Goal: Transaction & Acquisition: Download file/media

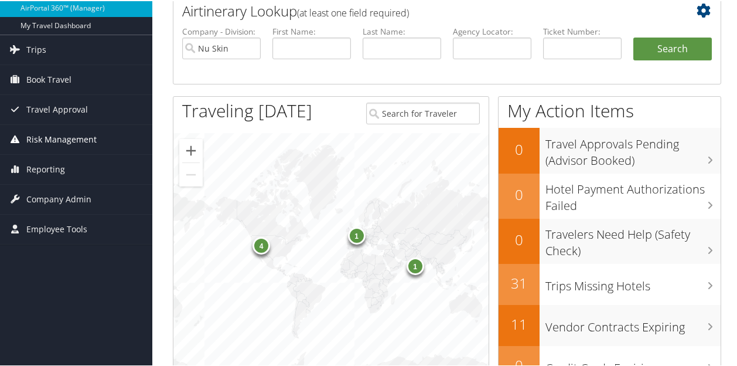
scroll to position [65, 0]
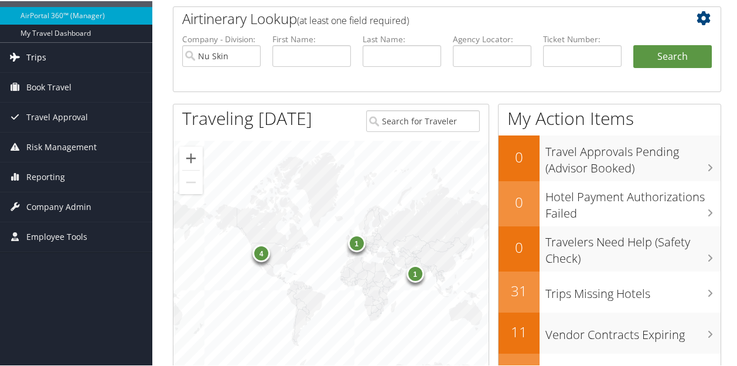
click at [89, 63] on link "Trips" at bounding box center [76, 56] width 152 height 29
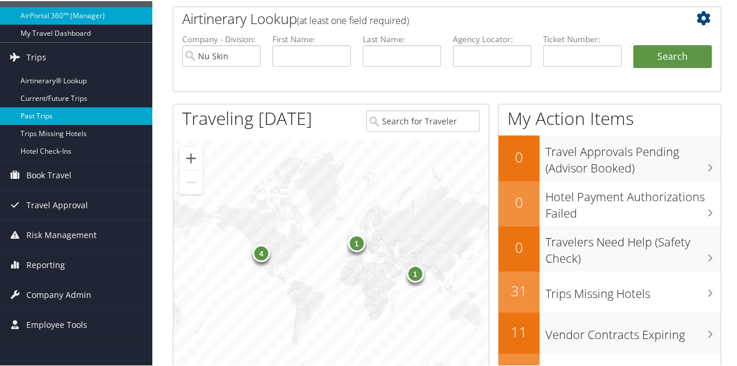
click at [71, 114] on link "Past Trips" at bounding box center [76, 115] width 152 height 18
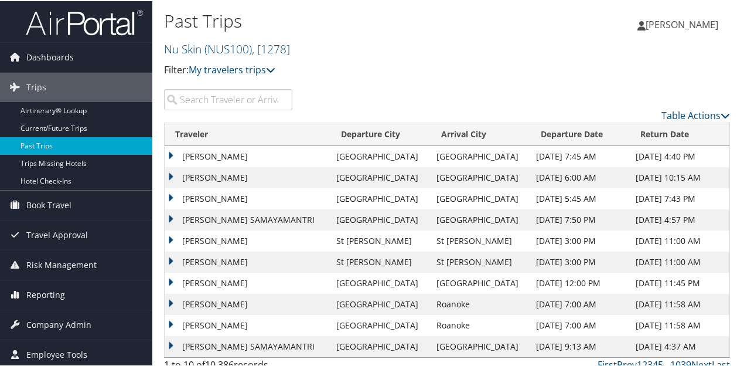
scroll to position [10, 0]
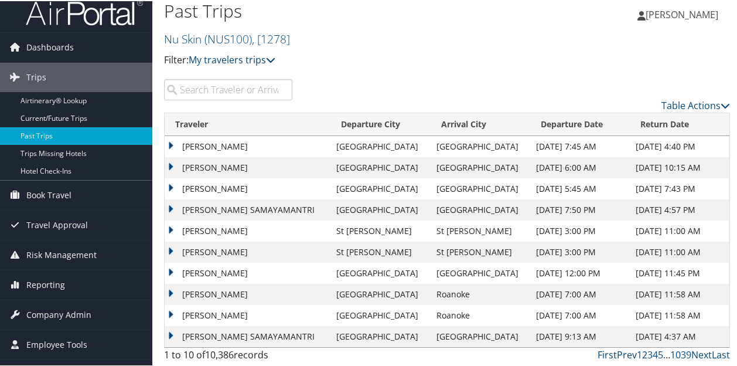
click at [236, 87] on input "search" at bounding box center [228, 88] width 128 height 21
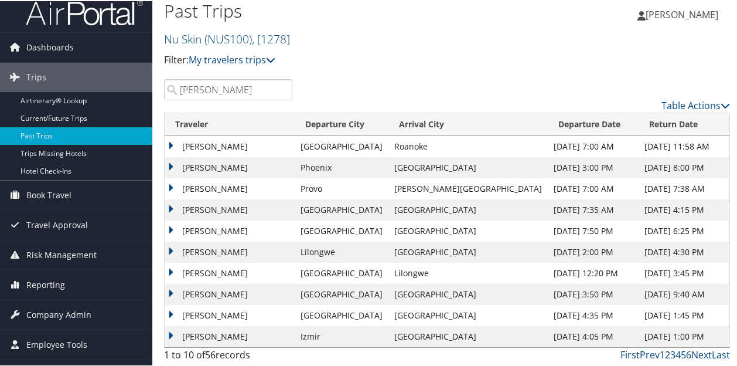
type input "Kalleen Lund"
click at [665, 356] on link "2" at bounding box center [667, 353] width 5 height 13
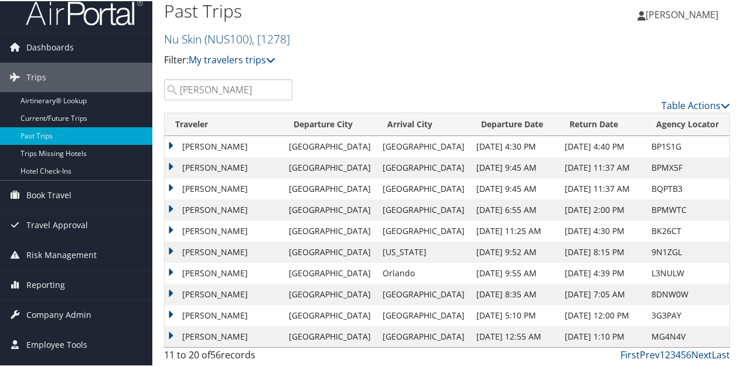
click at [240, 213] on td "[PERSON_NAME]" at bounding box center [224, 208] width 118 height 21
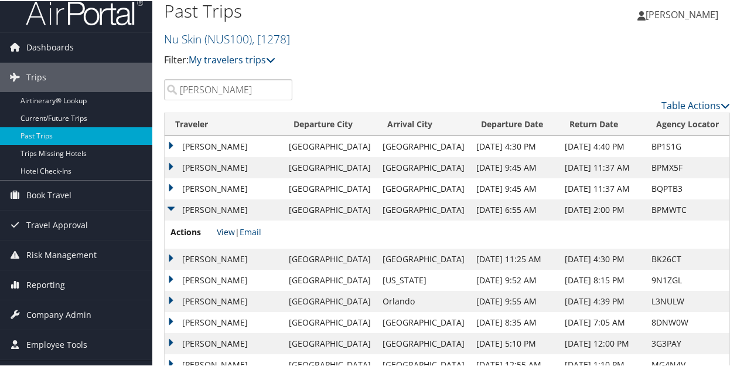
click at [223, 233] on link "View" at bounding box center [226, 230] width 18 height 11
click at [210, 193] on td "[PERSON_NAME]" at bounding box center [224, 187] width 118 height 21
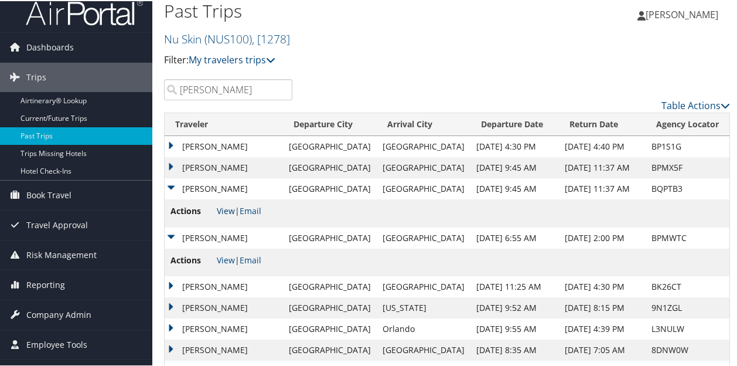
click at [219, 213] on link "View" at bounding box center [226, 209] width 18 height 11
click at [179, 170] on td "[PERSON_NAME]" at bounding box center [224, 166] width 118 height 21
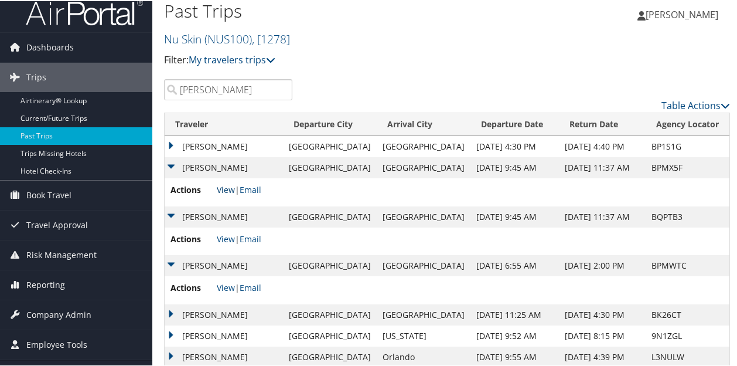
click at [225, 188] on link "View" at bounding box center [226, 188] width 18 height 11
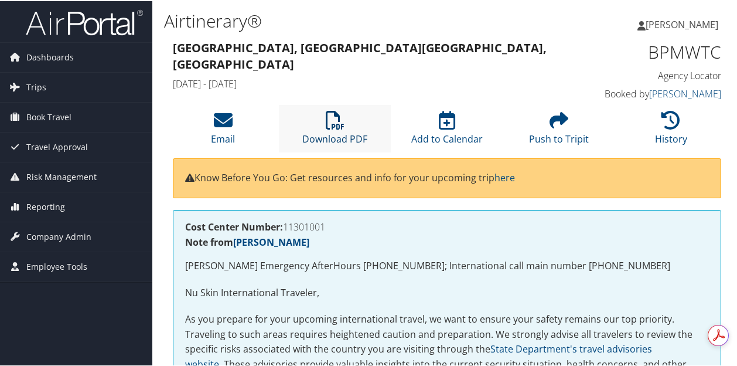
click at [312, 132] on link "Download PDF" at bounding box center [334, 130] width 65 height 28
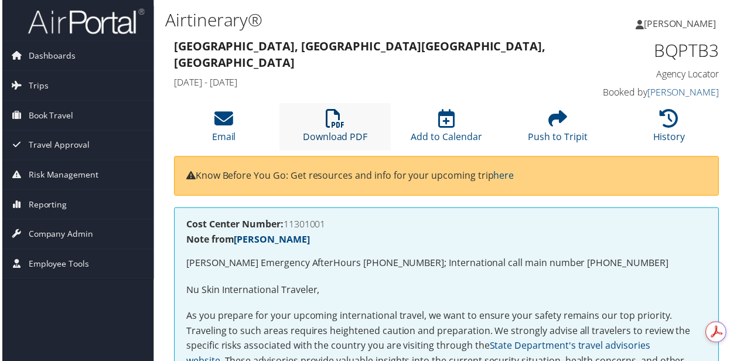
click at [342, 118] on icon at bounding box center [335, 119] width 19 height 19
click at [329, 132] on link "Download PDF" at bounding box center [334, 130] width 65 height 28
